Goal: Information Seeking & Learning: Learn about a topic

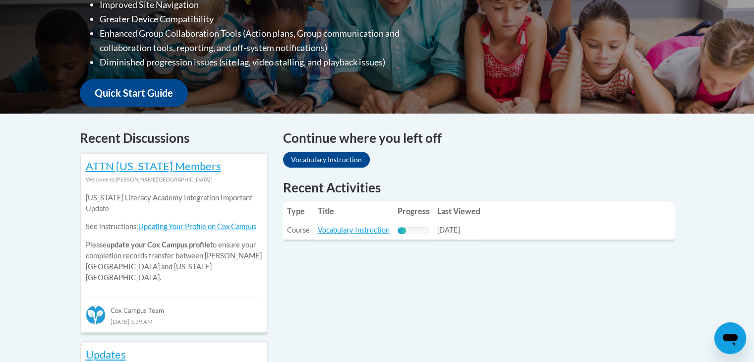
scroll to position [309, 0]
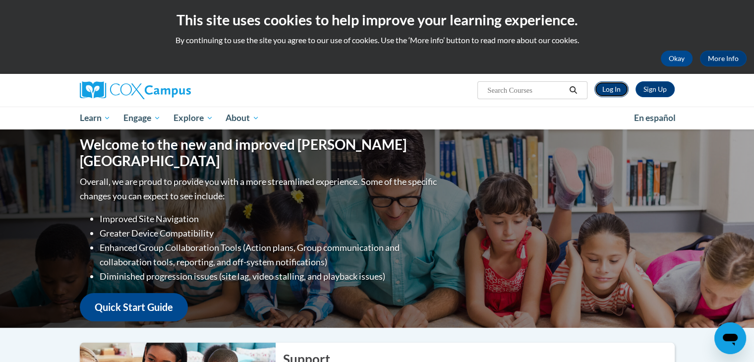
click at [622, 96] on link "Log In" at bounding box center [611, 89] width 34 height 16
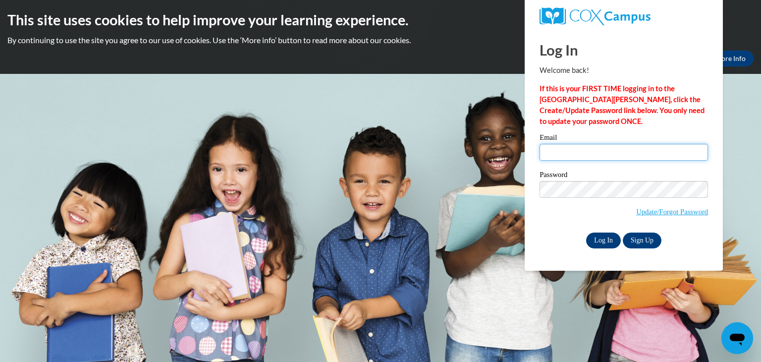
type input "[EMAIL_ADDRESS][DOMAIN_NAME]"
click at [610, 239] on input "Log In" at bounding box center [603, 240] width 35 height 16
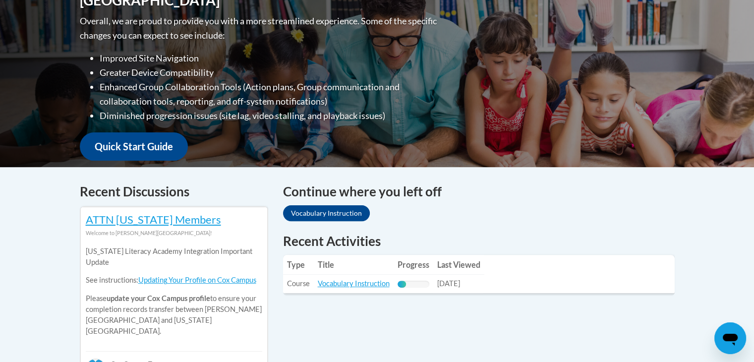
scroll to position [255, 0]
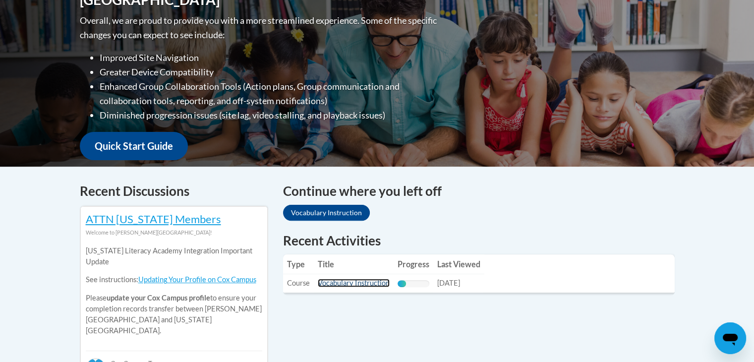
click at [338, 284] on link "Vocabulary Instruction" at bounding box center [354, 283] width 72 height 8
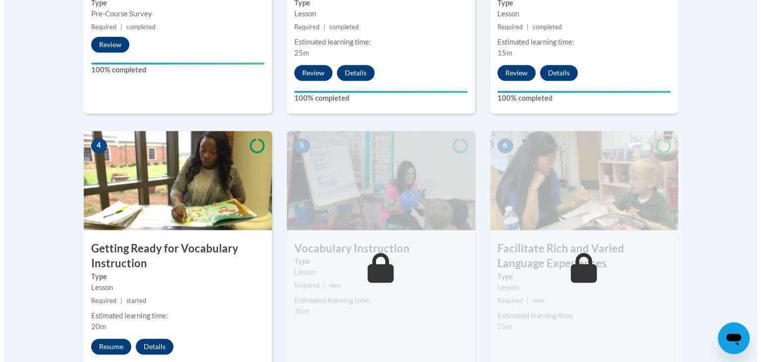
scroll to position [545, 0]
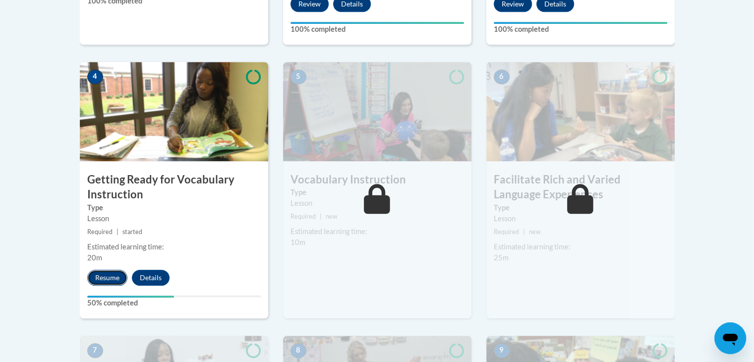
click at [102, 277] on button "Resume" at bounding box center [107, 278] width 40 height 16
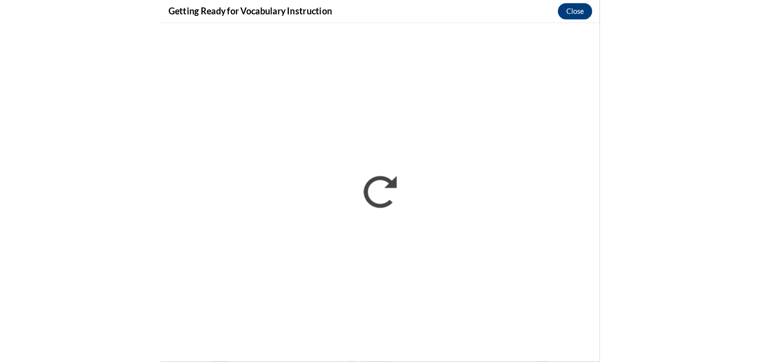
scroll to position [575, 0]
